Goal: Information Seeking & Learning: Learn about a topic

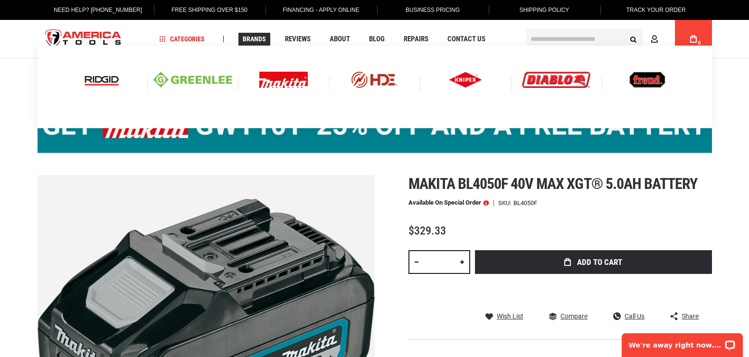
click at [285, 78] on img at bounding box center [283, 80] width 48 height 16
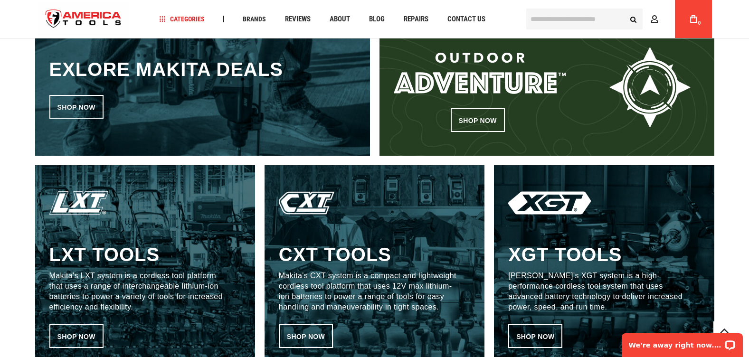
scroll to position [513, 0]
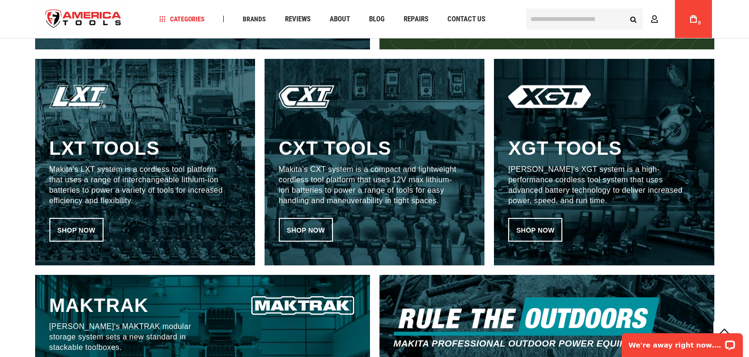
click at [565, 154] on h3 "XGT tools" at bounding box center [565, 148] width 114 height 23
click at [532, 227] on link "Shop now" at bounding box center [535, 230] width 54 height 24
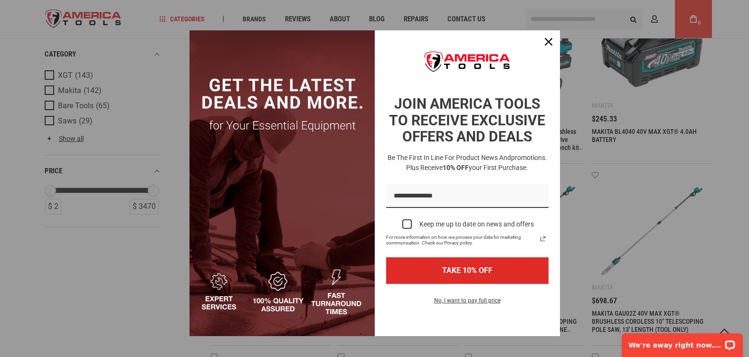
scroll to position [164, 0]
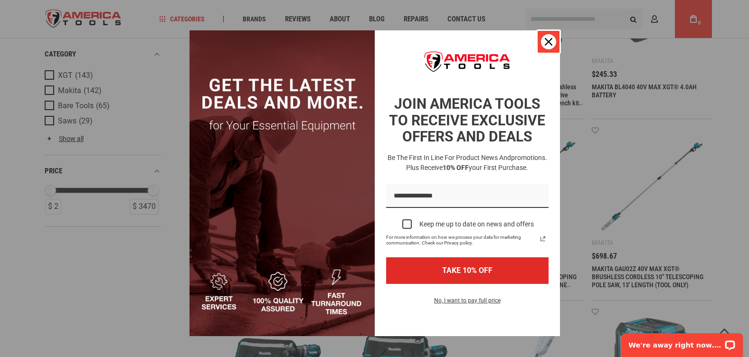
click at [545, 39] on icon "close icon" at bounding box center [549, 42] width 8 height 8
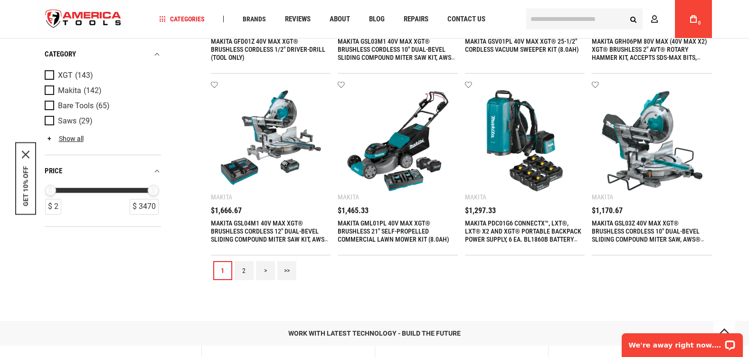
scroll to position [1012, 0]
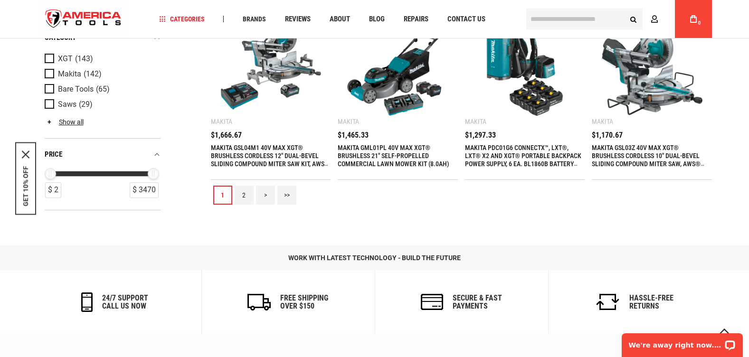
click at [242, 196] on link "2" at bounding box center [244, 195] width 19 height 19
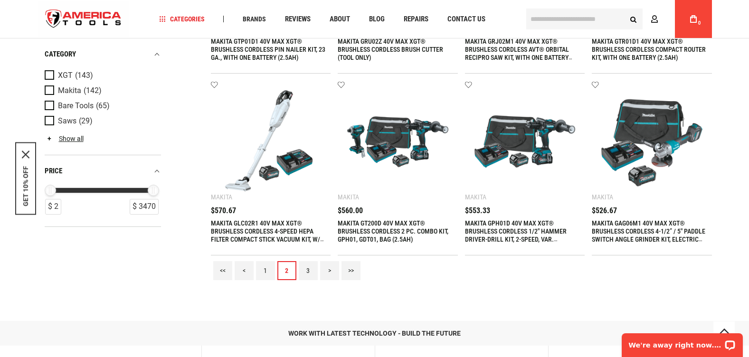
scroll to position [968, 0]
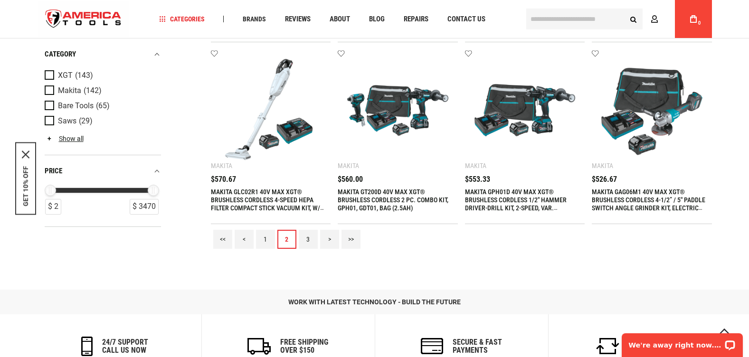
click at [309, 233] on link "3" at bounding box center [308, 239] width 19 height 19
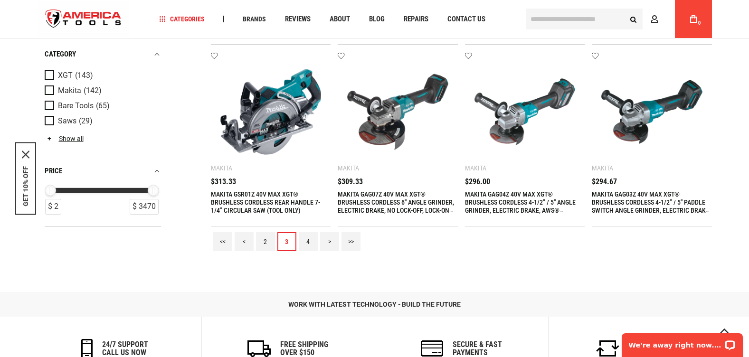
scroll to position [1006, 0]
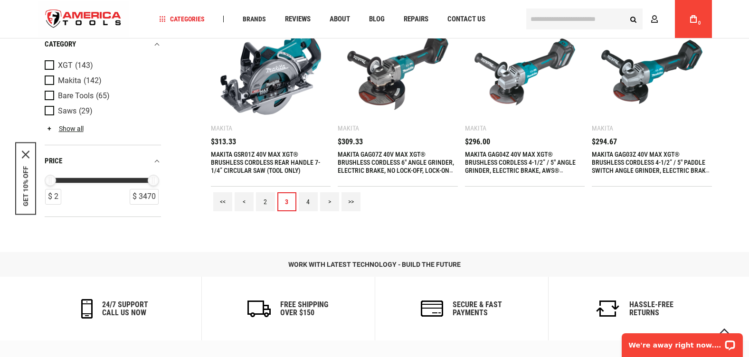
click at [309, 200] on link "4" at bounding box center [308, 201] width 19 height 19
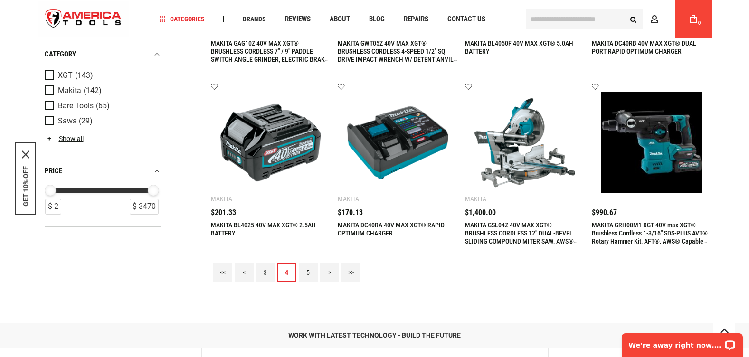
scroll to position [943, 0]
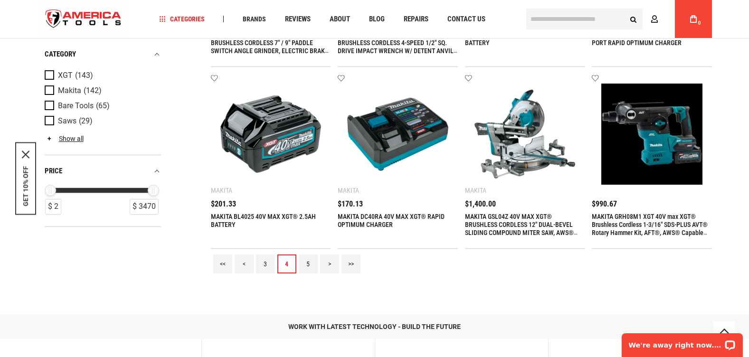
click at [309, 264] on link "5" at bounding box center [308, 264] width 19 height 19
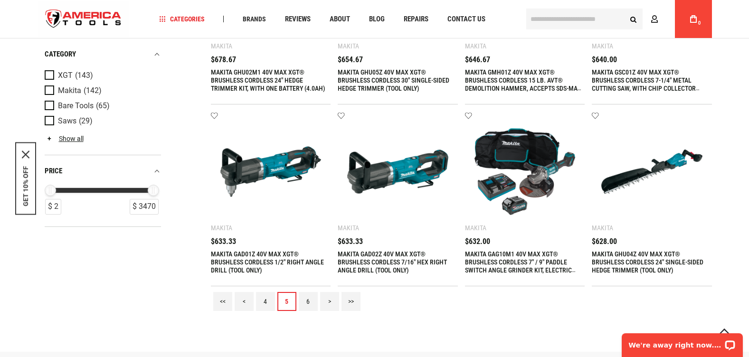
scroll to position [964, 0]
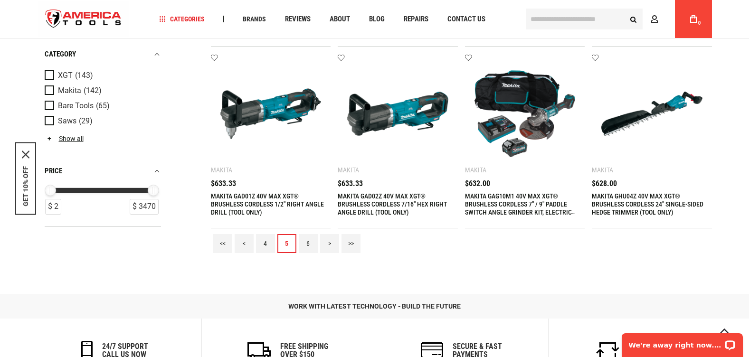
click at [309, 240] on link "6" at bounding box center [308, 243] width 19 height 19
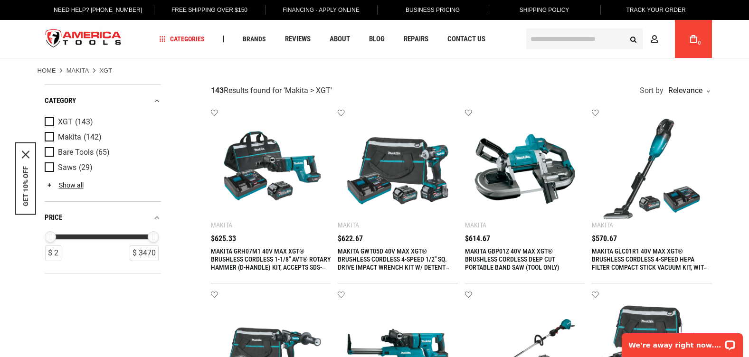
scroll to position [9, 0]
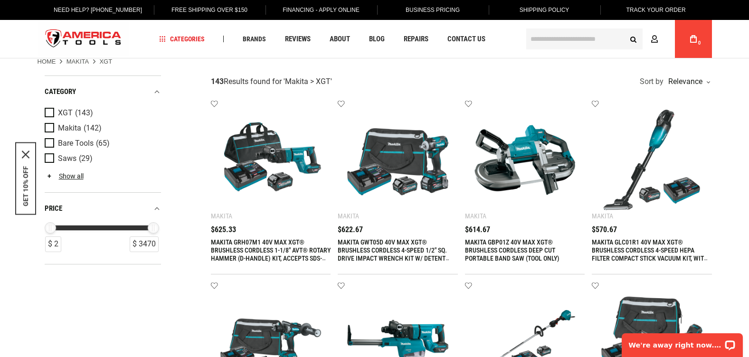
click at [544, 38] on input "text" at bounding box center [584, 38] width 116 height 21
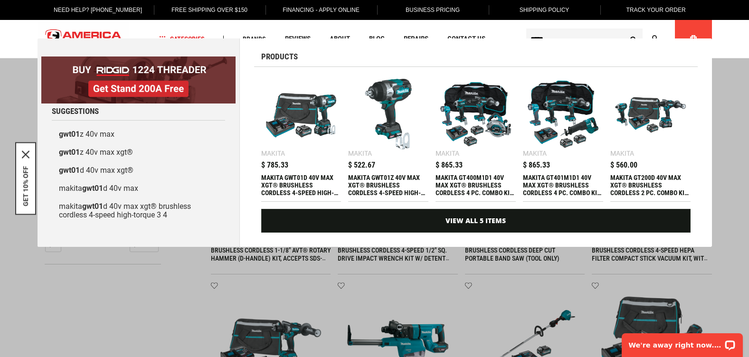
type input "******"
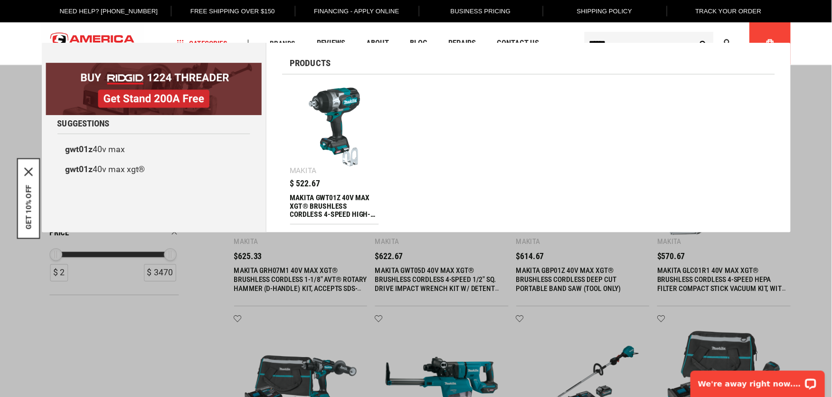
scroll to position [9, 0]
